Goal: Information Seeking & Learning: Learn about a topic

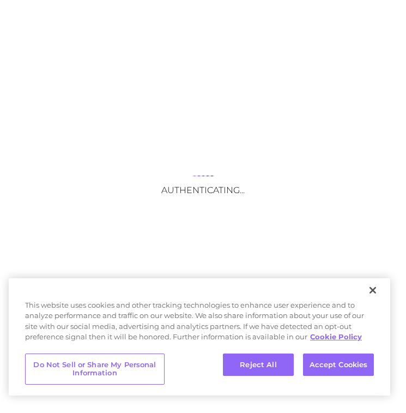
click at [187, 300] on div "This website uses cookies and other tracking technologies to enhance user exper…" at bounding box center [200, 324] width 382 height 48
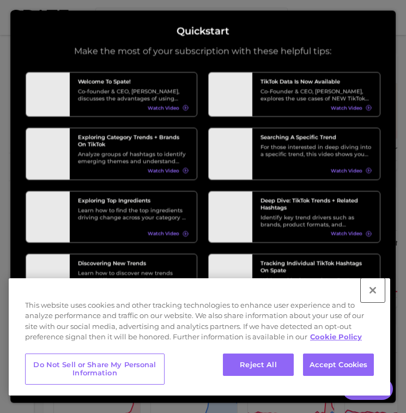
click at [376, 291] on button "Close" at bounding box center [373, 290] width 24 height 24
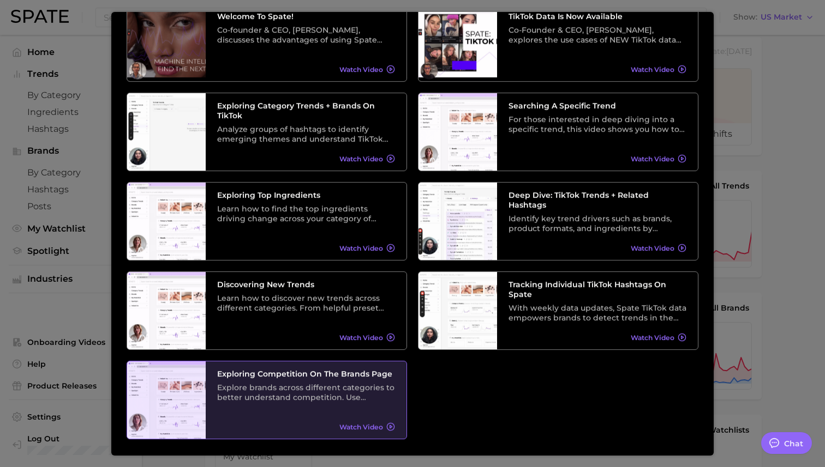
scroll to position [73, 0]
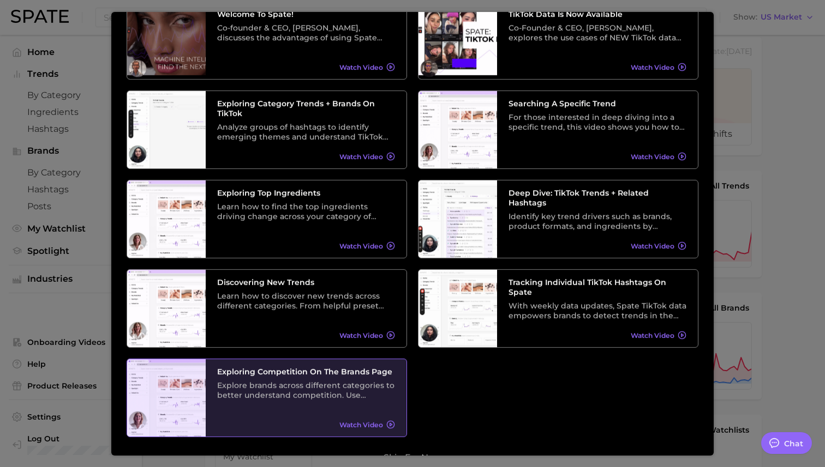
click at [320, 384] on div "Explore brands across different categories to better understand competition. Us…" at bounding box center [306, 391] width 178 height 20
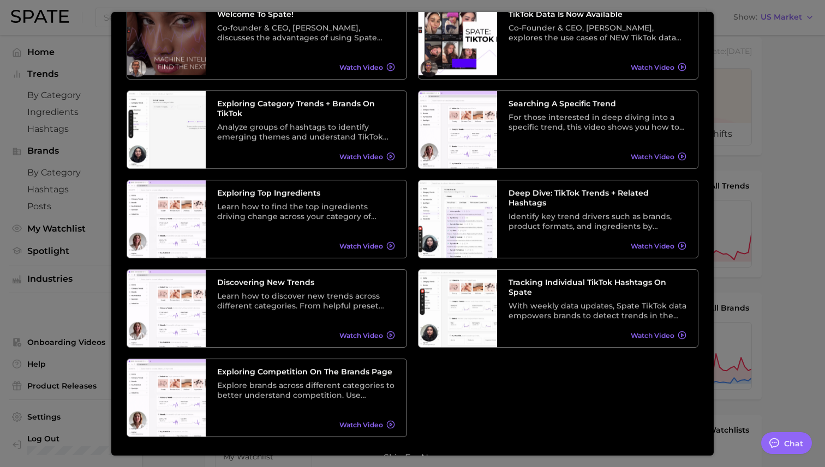
click at [66, 94] on div at bounding box center [412, 429] width 825 height 889
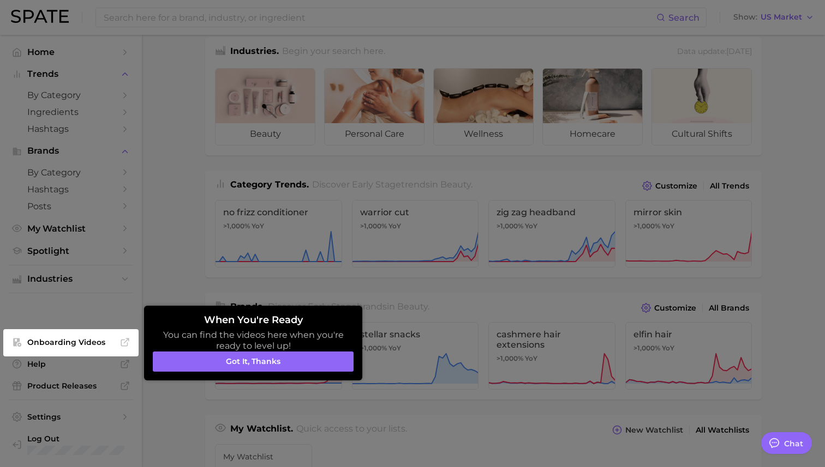
click at [75, 93] on div at bounding box center [412, 428] width 825 height 886
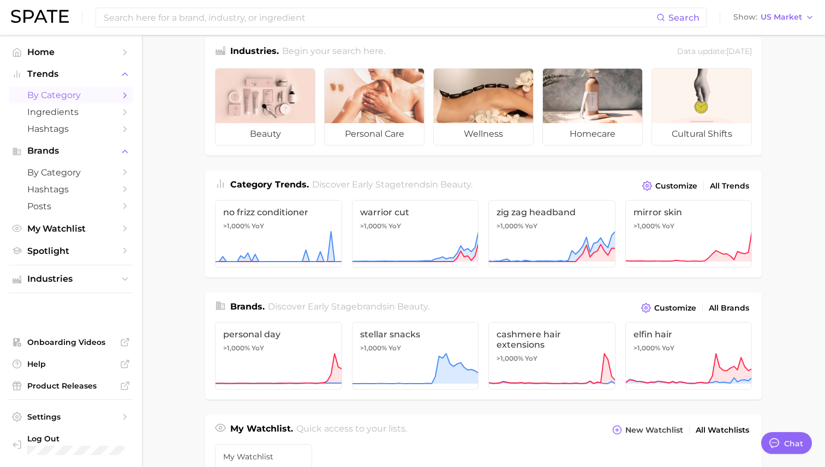
click at [77, 96] on span "by Category" at bounding box center [70, 95] width 87 height 10
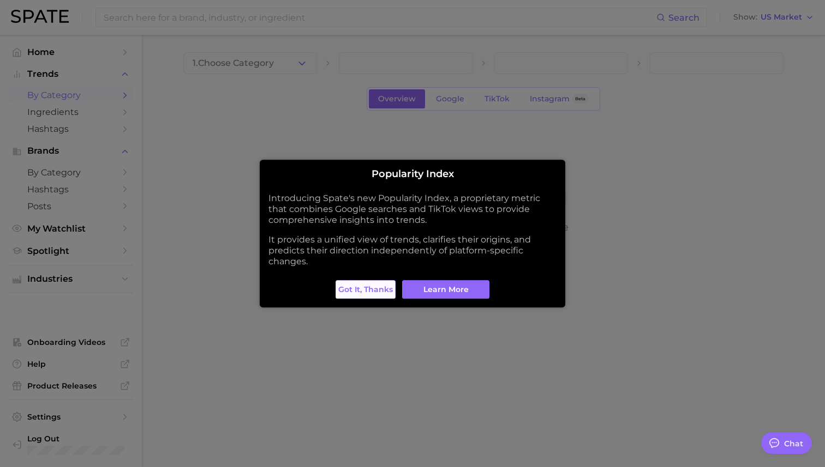
click at [357, 287] on span "Got it, thanks" at bounding box center [365, 289] width 55 height 9
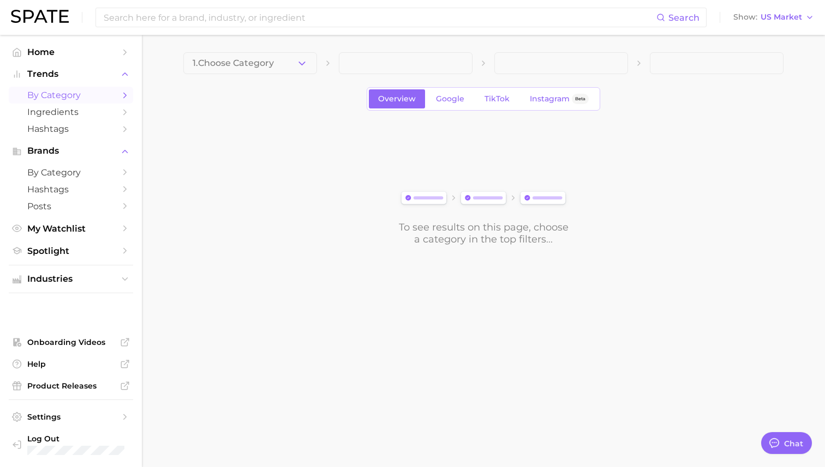
click at [127, 94] on icon "Sidebar" at bounding box center [125, 96] width 10 height 10
click at [89, 98] on span "by Category" at bounding box center [70, 95] width 87 height 10
click at [299, 64] on icon "button" at bounding box center [301, 63] width 11 height 11
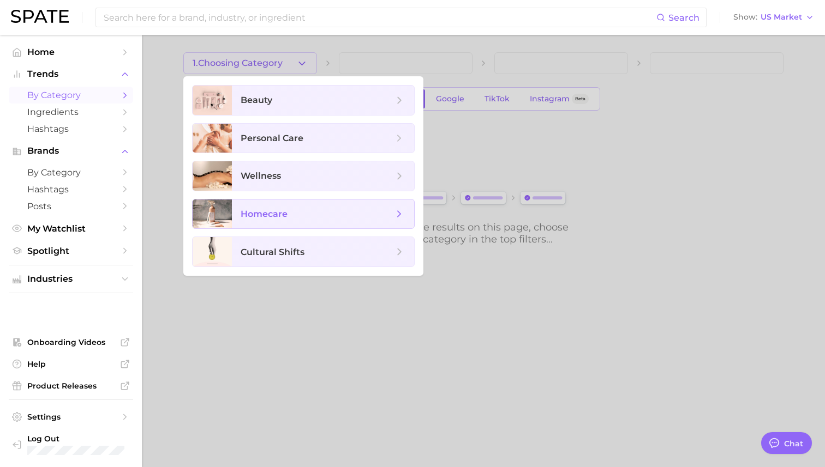
click at [312, 214] on span "homecare" at bounding box center [316, 214] width 153 height 12
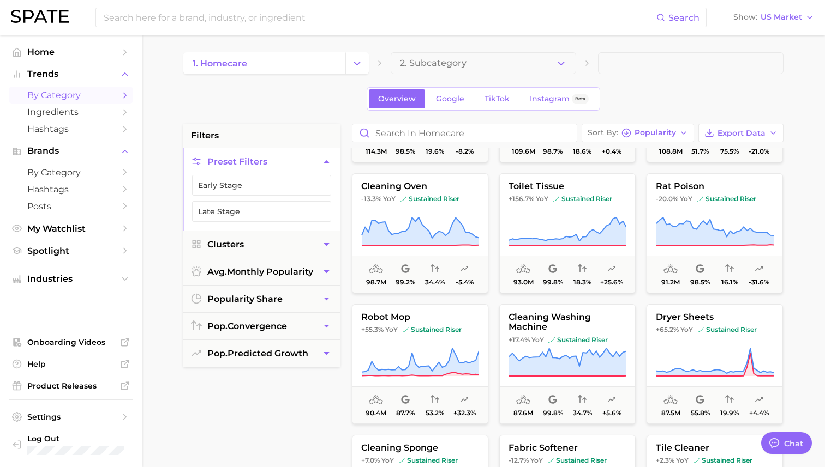
scroll to position [1422, 0]
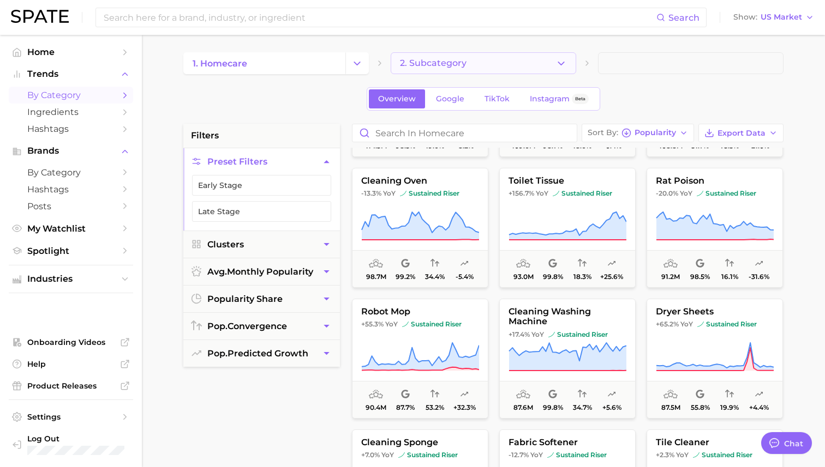
click at [406, 62] on span "2. Subcategory" at bounding box center [433, 63] width 67 height 10
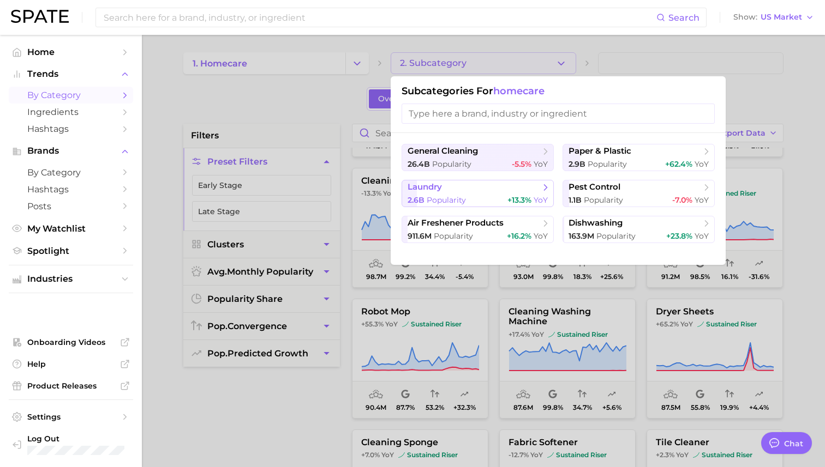
click at [406, 190] on span "laundry" at bounding box center [473, 187] width 133 height 11
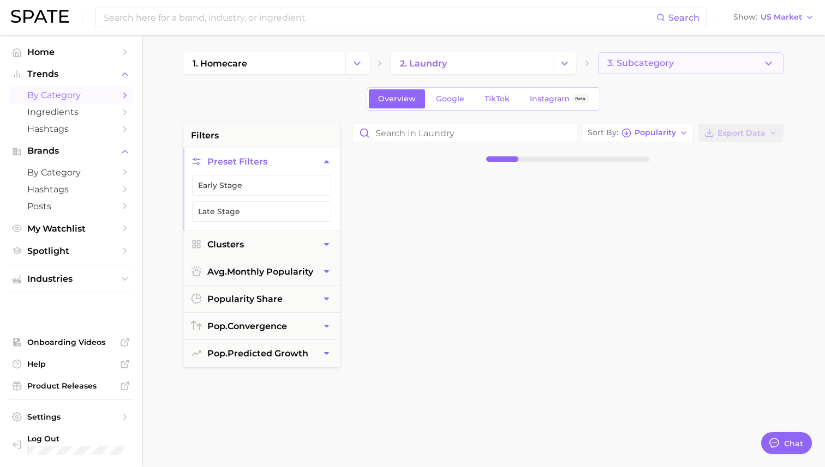
click at [406, 60] on button "3. Subcategory" at bounding box center [690, 63] width 185 height 22
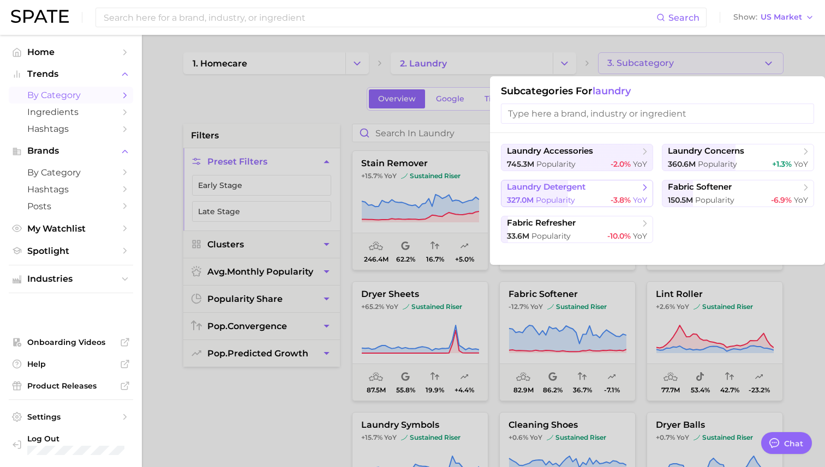
click at [406, 187] on span "laundry detergent" at bounding box center [573, 187] width 133 height 11
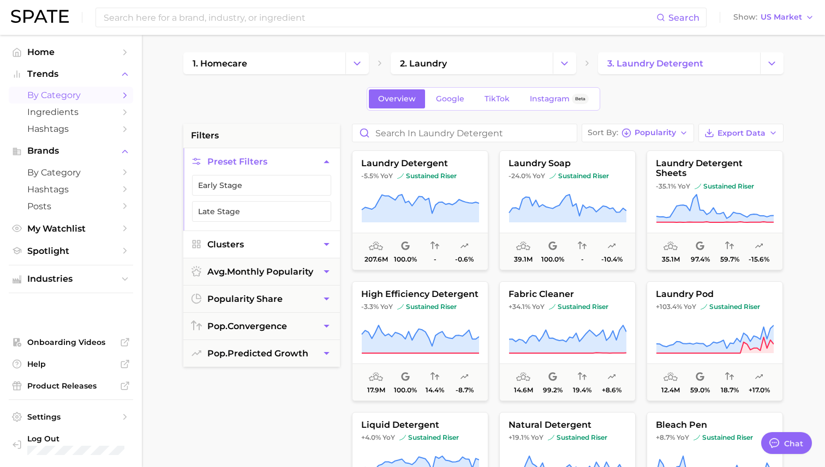
click at [315, 243] on button "Clusters" at bounding box center [261, 244] width 157 height 27
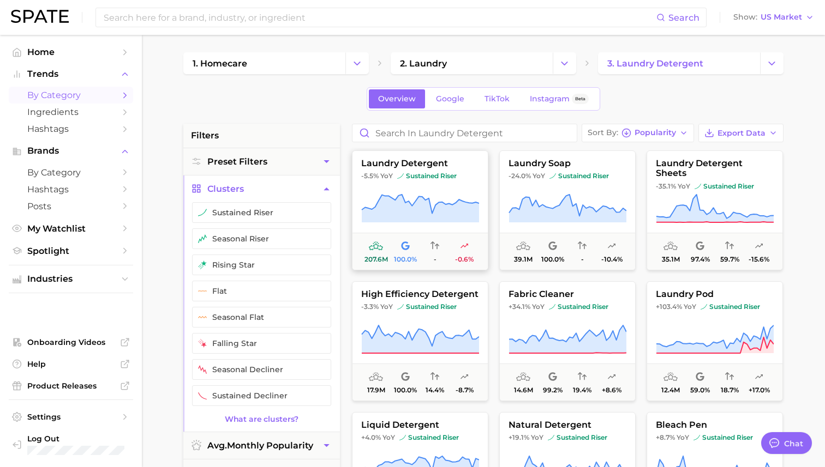
click at [392, 165] on span "laundry detergent" at bounding box center [419, 164] width 135 height 10
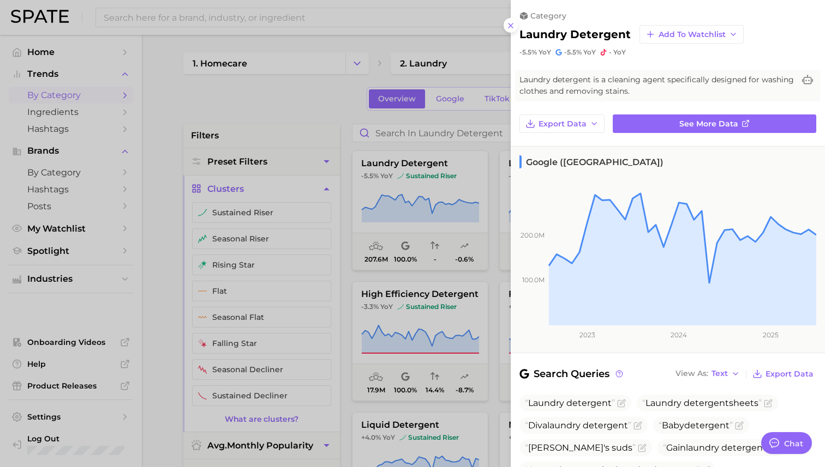
click at [59, 111] on div at bounding box center [412, 233] width 825 height 467
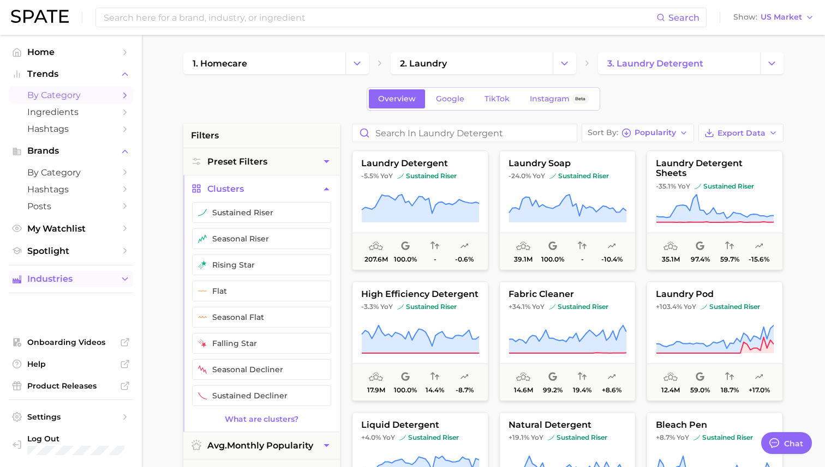
click at [54, 283] on span "Industries" at bounding box center [70, 279] width 87 height 10
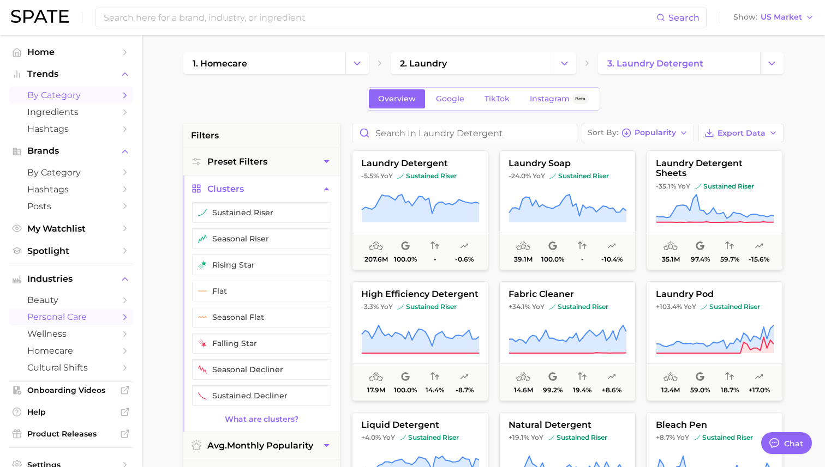
click at [64, 316] on span "personal care" at bounding box center [70, 317] width 87 height 10
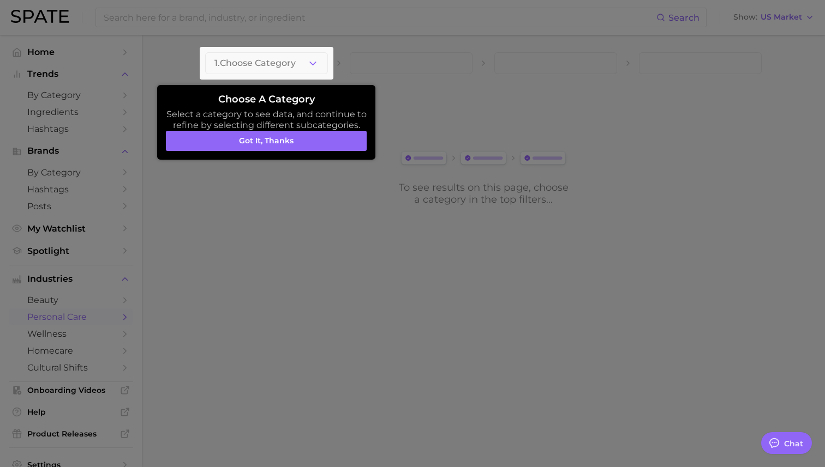
click at [326, 67] on div at bounding box center [267, 63] width 134 height 33
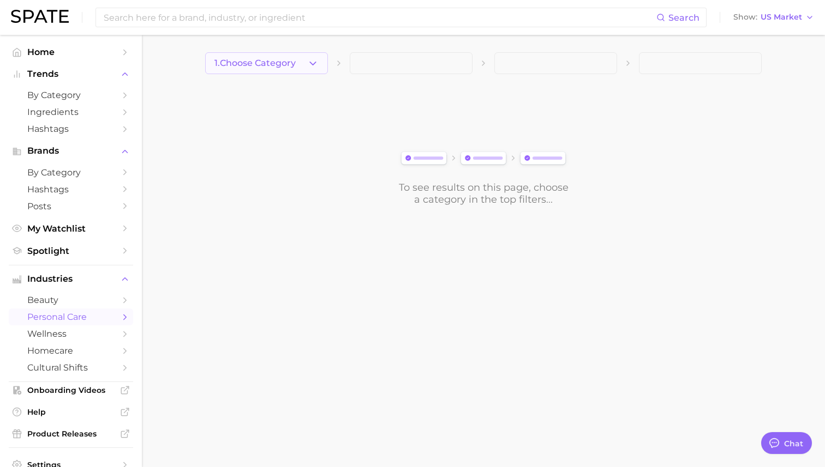
click at [312, 65] on icon "button" at bounding box center [312, 63] width 11 height 11
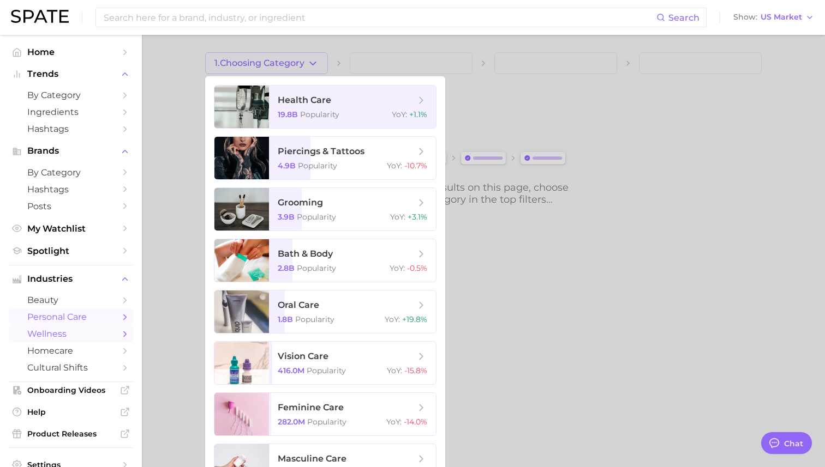
click at [63, 339] on span "wellness" at bounding box center [70, 334] width 87 height 10
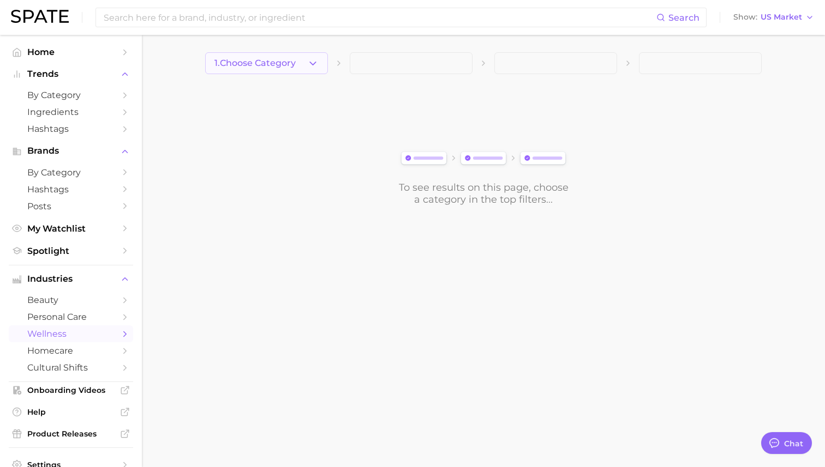
click at [290, 58] on button "1. Choose Category" at bounding box center [266, 63] width 123 height 22
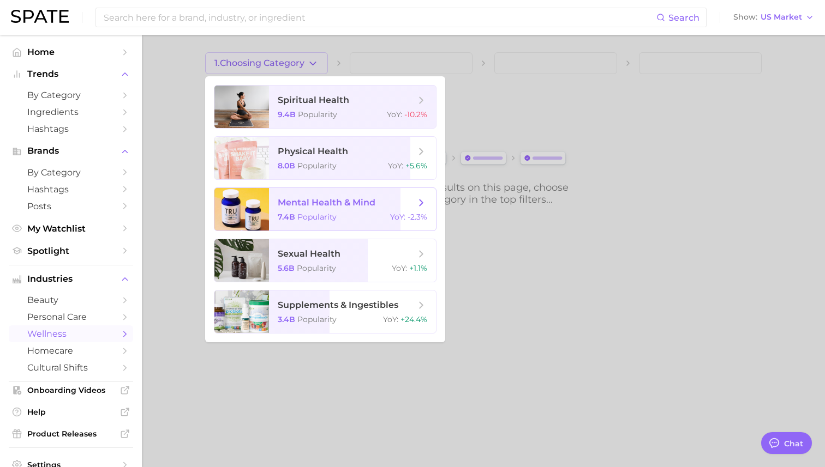
click at [363, 200] on span "mental health & mind" at bounding box center [327, 202] width 98 height 10
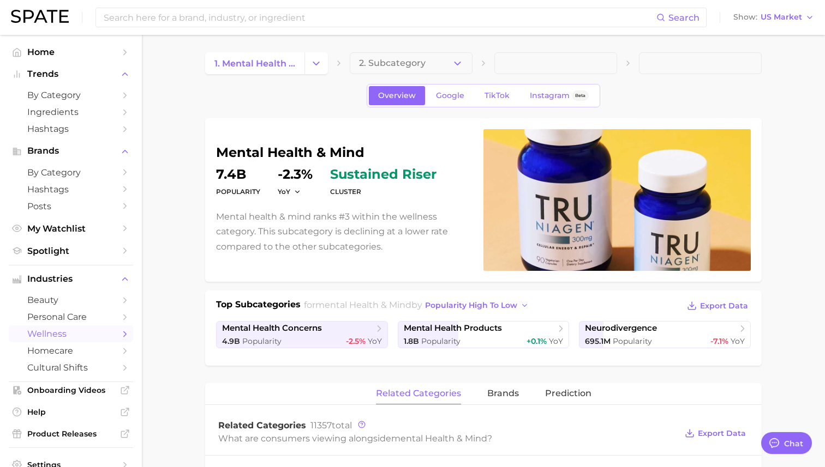
type textarea "x"
